Goal: Information Seeking & Learning: Learn about a topic

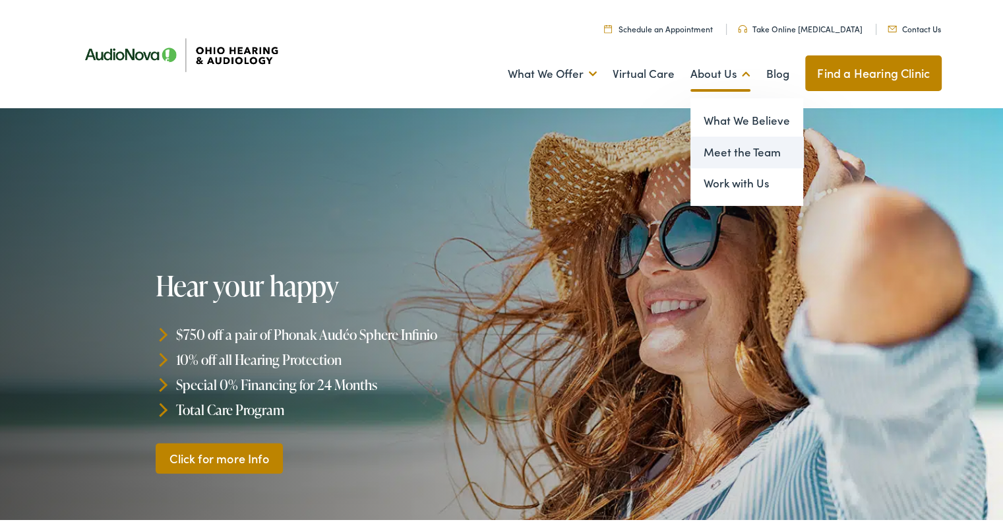
click at [713, 154] on link "Meet the Team" at bounding box center [747, 150] width 113 height 32
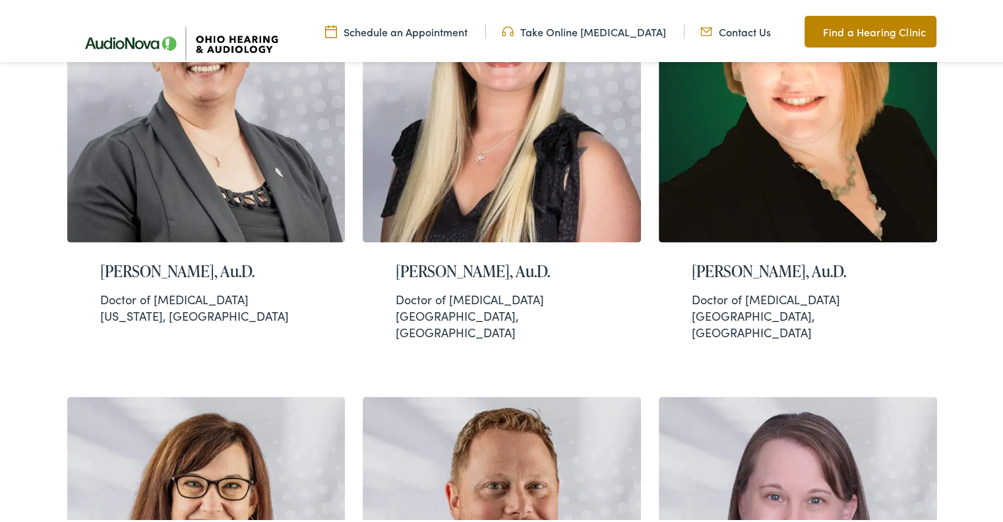
scroll to position [1847, 0]
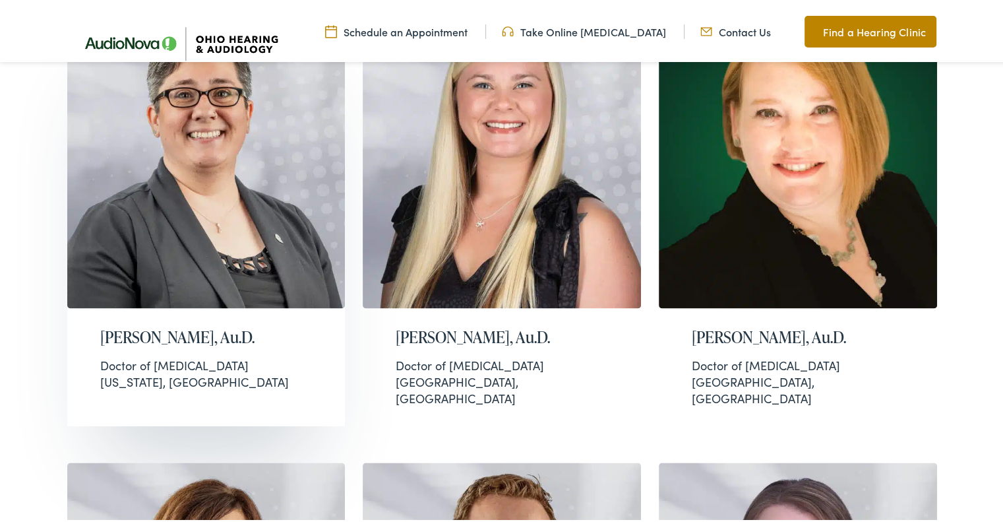
click at [269, 140] on img at bounding box center [206, 152] width 278 height 306
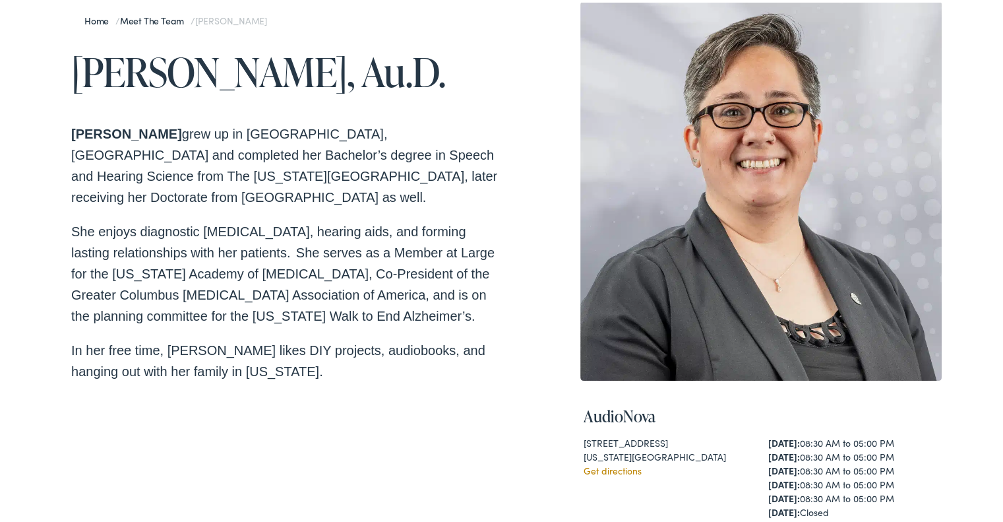
scroll to position [132, 0]
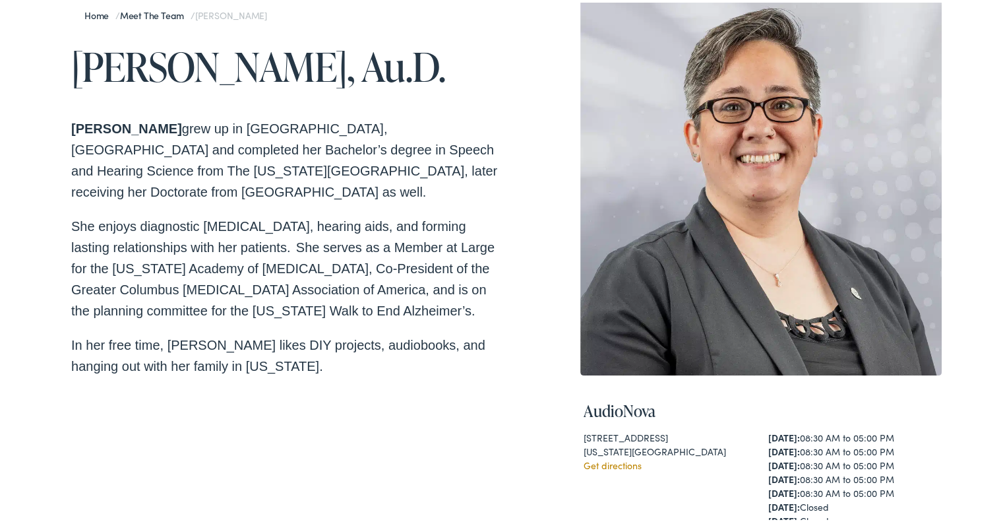
click at [158, 348] on p "In her free time, [PERSON_NAME] likes DIY projects, audiobooks, and hanging out…" at bounding box center [288, 353] width 435 height 42
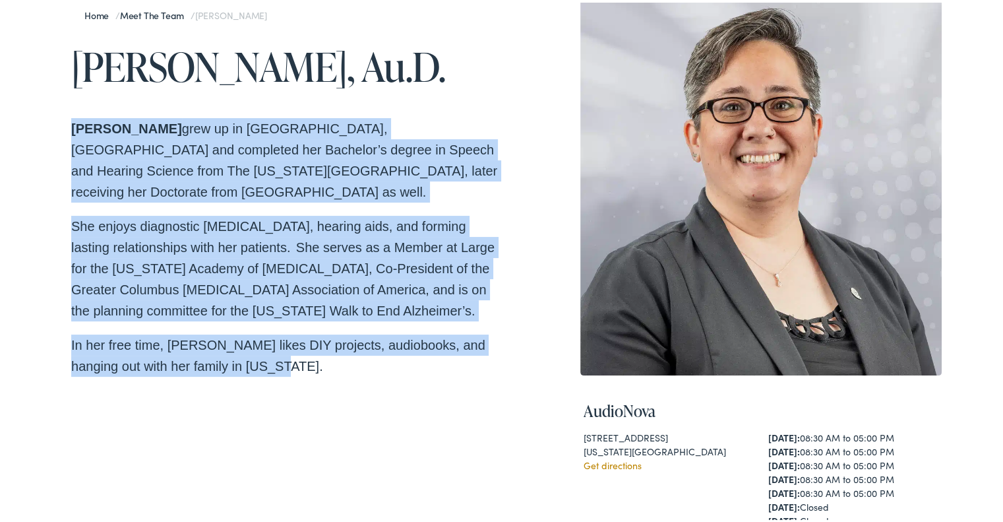
drag, startPoint x: 259, startPoint y: 344, endPoint x: 54, endPoint y: 133, distance: 293.9
click at [54, 133] on div "Home / Meet the Team / [PERSON_NAME] [PERSON_NAME], Au.D. [PERSON_NAME] grew up…" at bounding box center [506, 384] width 1013 height 820
copy div "[PERSON_NAME] grew up in [GEOGRAPHIC_DATA], [GEOGRAPHIC_DATA] and completed her…"
